Goal: Information Seeking & Learning: Learn about a topic

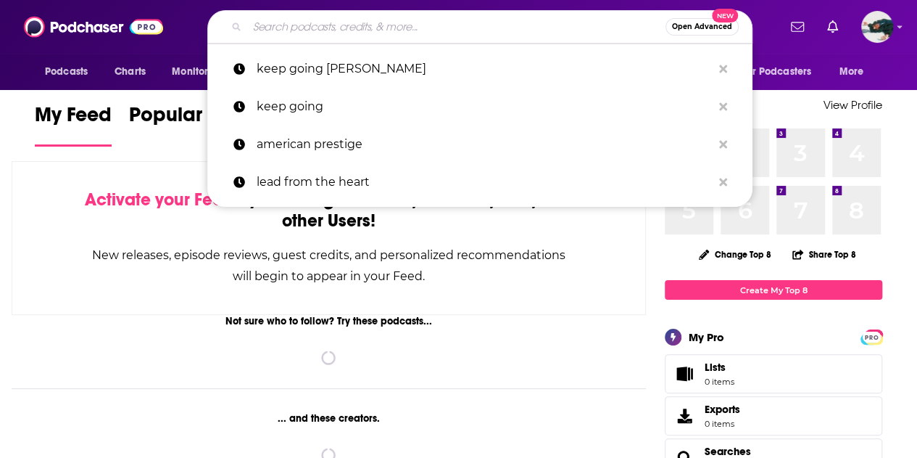
click at [399, 27] on input "Search podcasts, credits, & more..." at bounding box center [456, 26] width 418 height 23
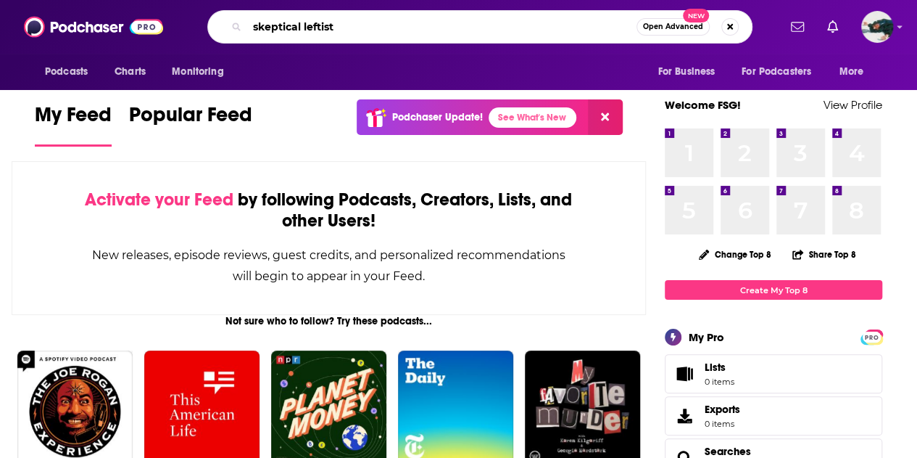
type input "skeptical leftist"
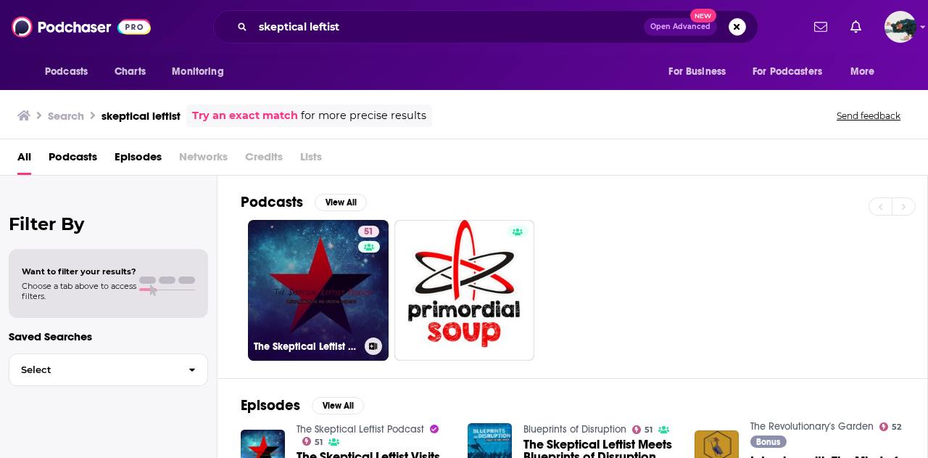
click at [325, 295] on link "51 The Skeptical Leftist Podcast" at bounding box center [318, 290] width 141 height 141
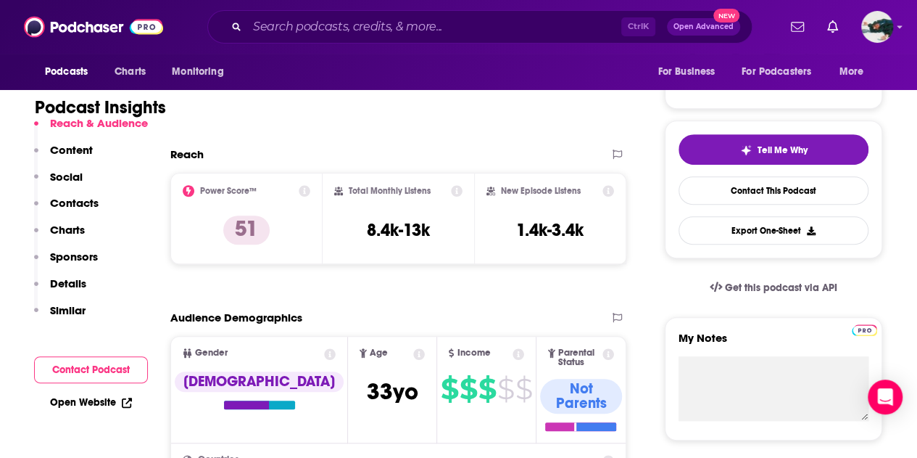
scroll to position [270, 0]
